Goal: Transaction & Acquisition: Purchase product/service

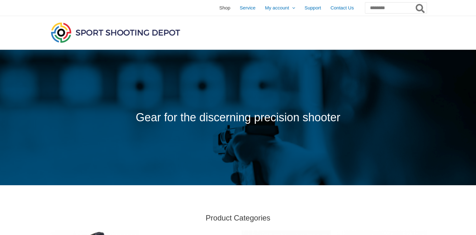
click at [220, 8] on span "Shop" at bounding box center [225, 8] width 11 height 16
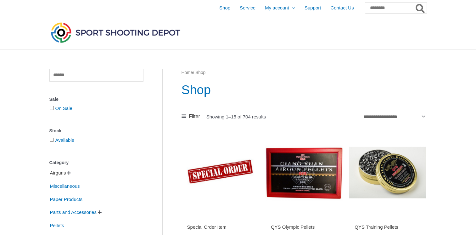
click at [62, 173] on span "Airguns" at bounding box center [57, 173] width 17 height 11
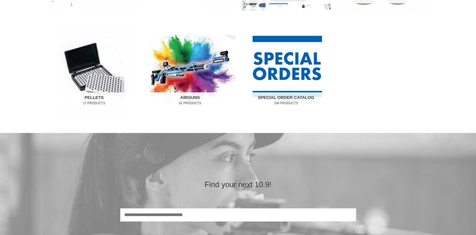
scroll to position [421, 0]
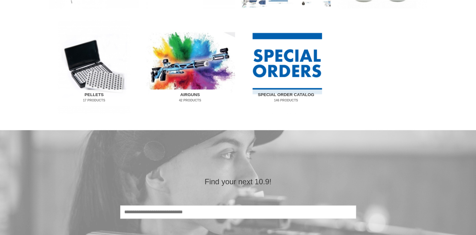
click at [197, 94] on h2 "Airguns 42 Products" at bounding box center [190, 97] width 81 height 16
click at [190, 62] on img "Visit product category Airguns" at bounding box center [191, 67] width 90 height 94
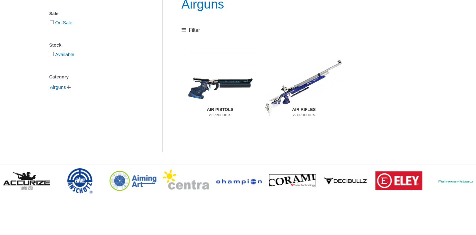
scroll to position [103, 0]
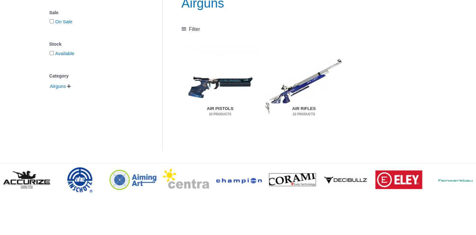
click at [301, 92] on img "Visit product category Air Rifles" at bounding box center [303, 86] width 77 height 81
